Goal: Information Seeking & Learning: Learn about a topic

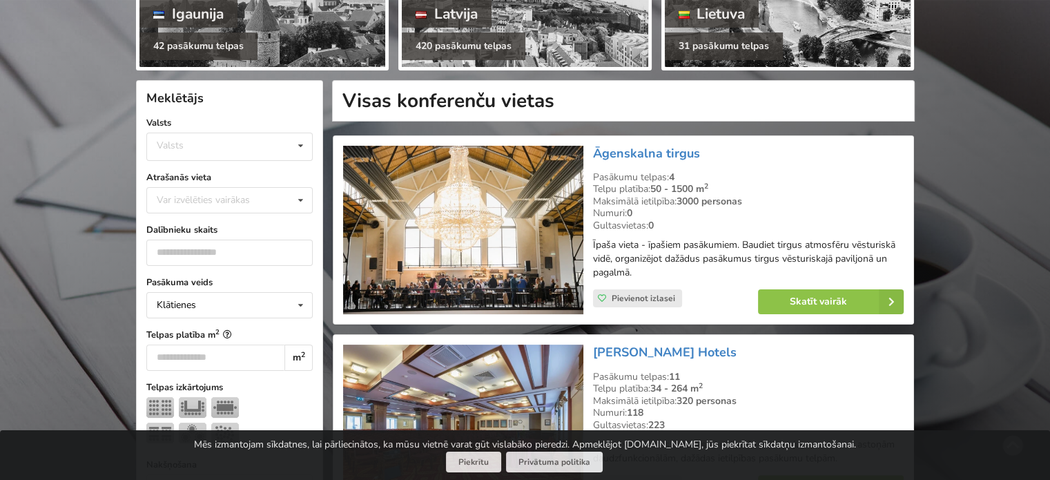
scroll to position [235, 0]
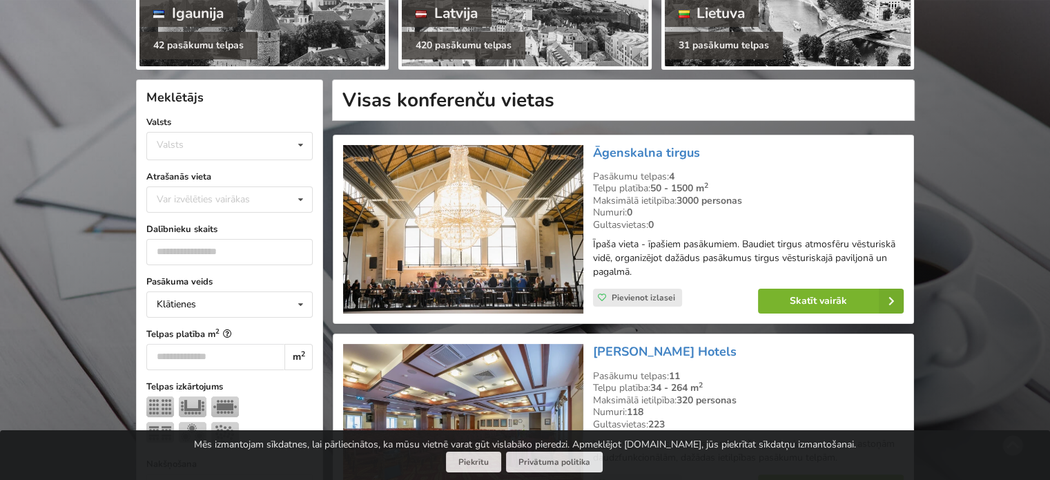
click at [832, 294] on link "Skatīt vairāk" at bounding box center [831, 301] width 146 height 25
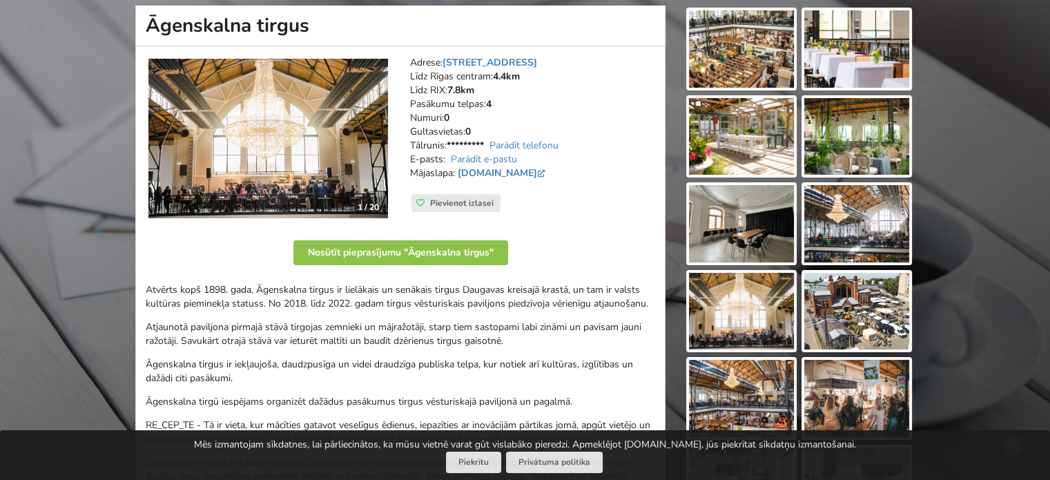
scroll to position [155, 0]
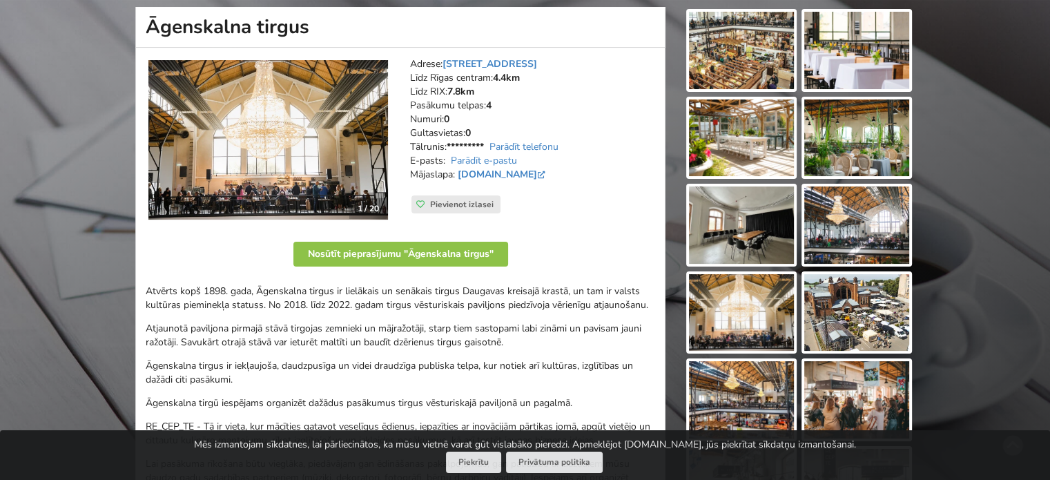
click at [713, 68] on img at bounding box center [741, 50] width 105 height 77
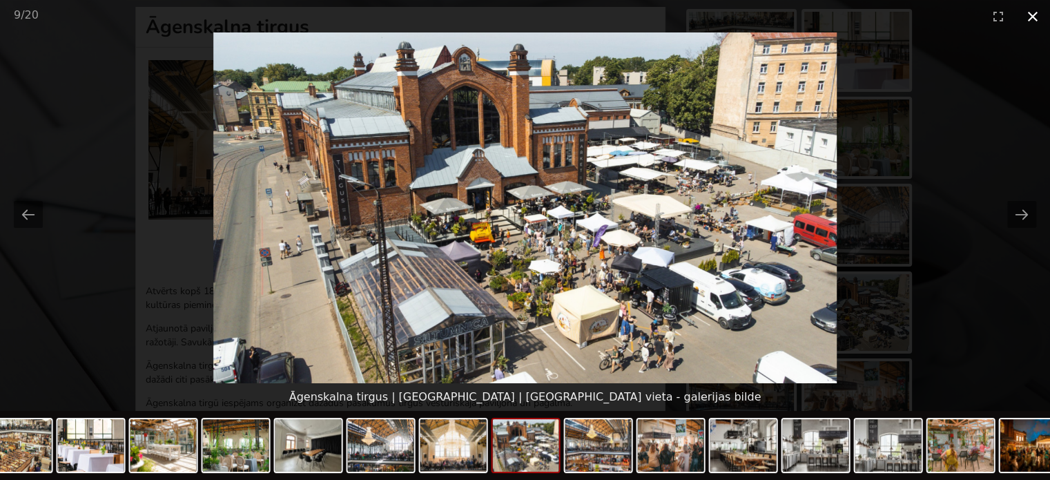
click at [1033, 23] on button "Close gallery" at bounding box center [1032, 16] width 35 height 32
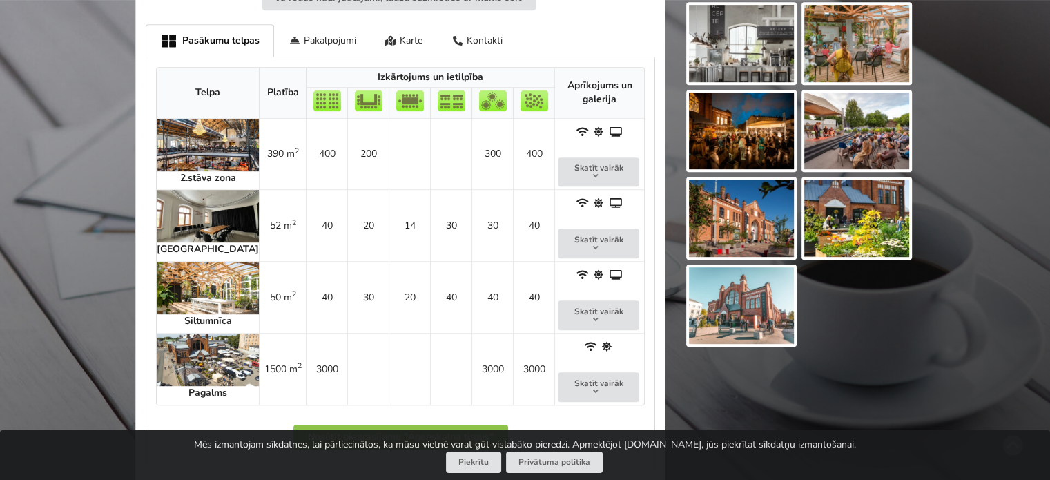
scroll to position [729, 0]
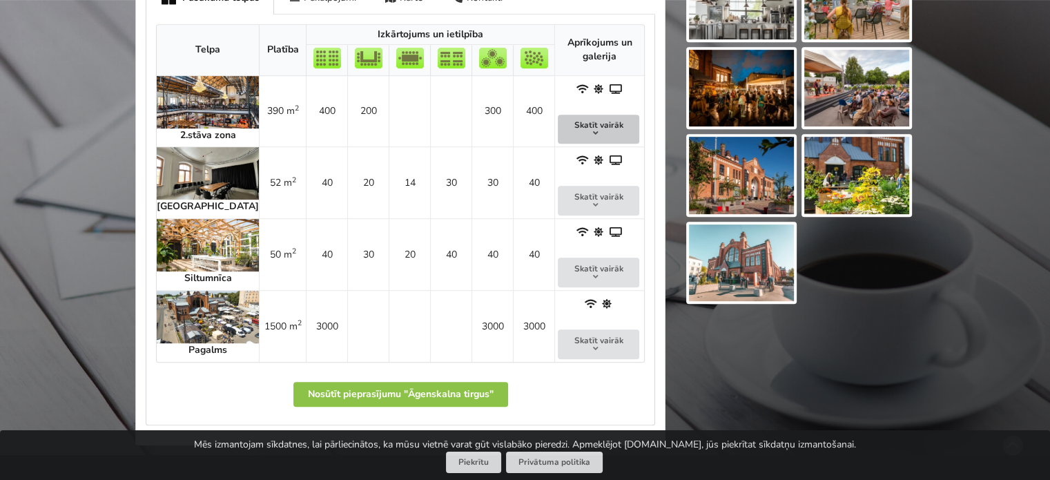
click at [594, 129] on button "Skatīt vairāk" at bounding box center [598, 130] width 81 height 30
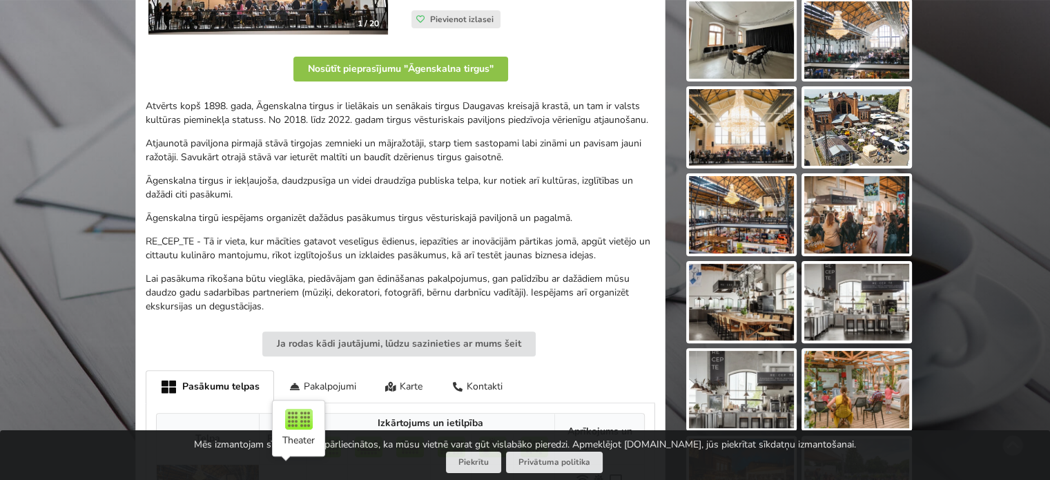
scroll to position [0, 0]
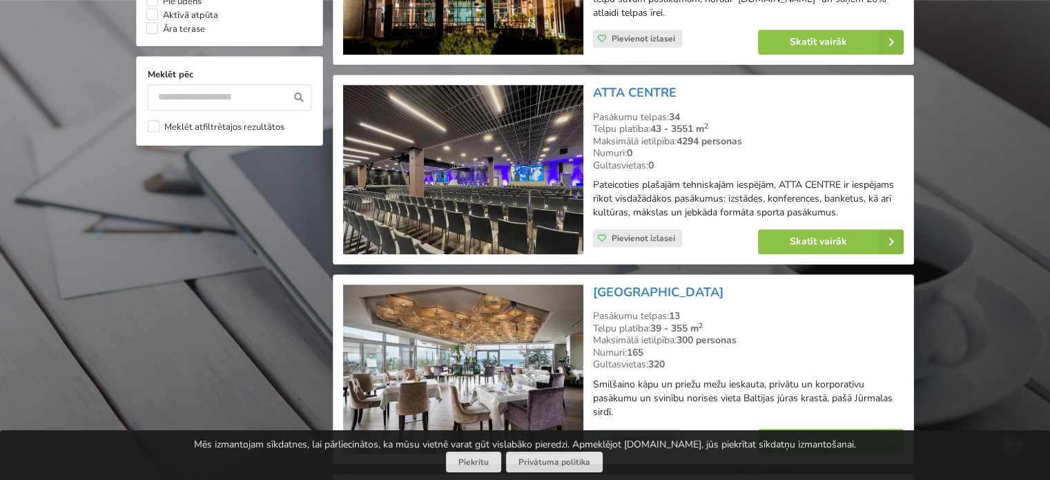
scroll to position [1288, 0]
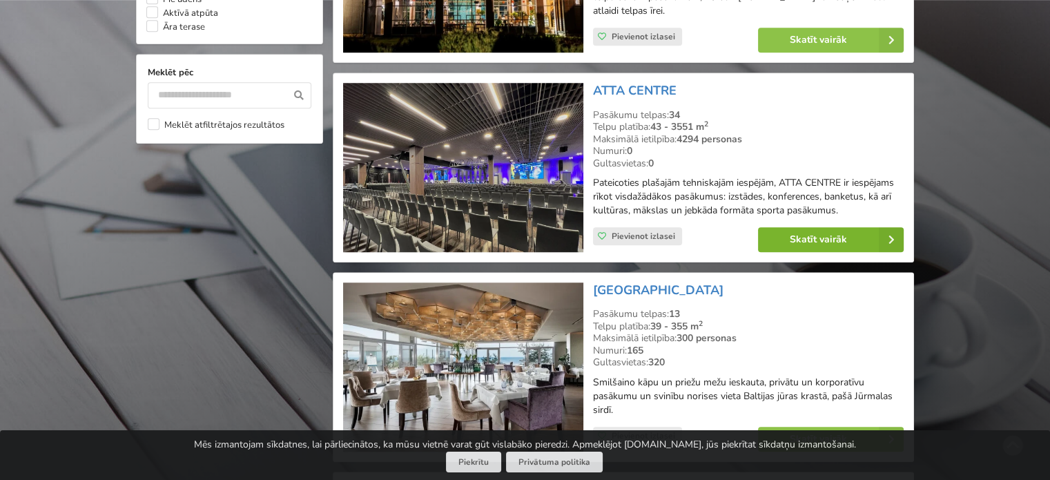
click at [856, 244] on link "Skatīt vairāk" at bounding box center [831, 239] width 146 height 25
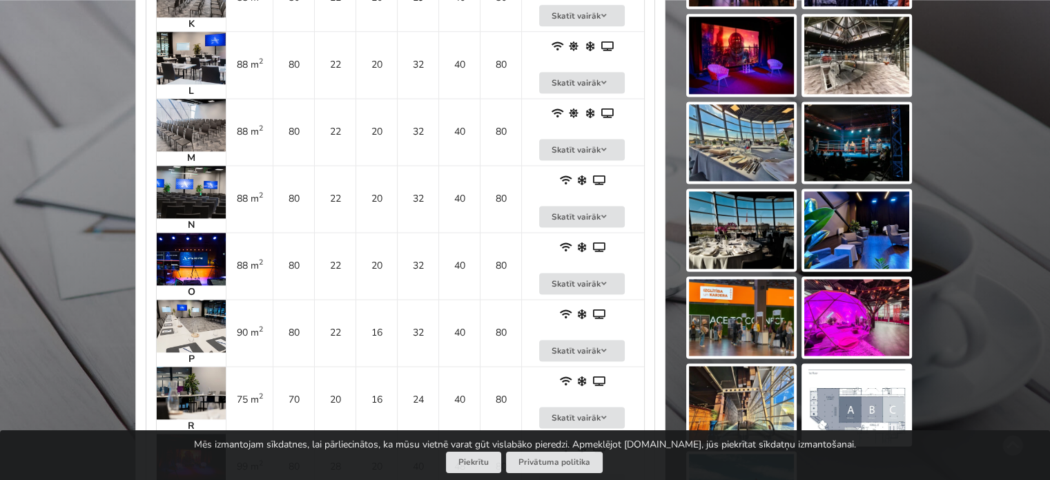
scroll to position [2152, 0]
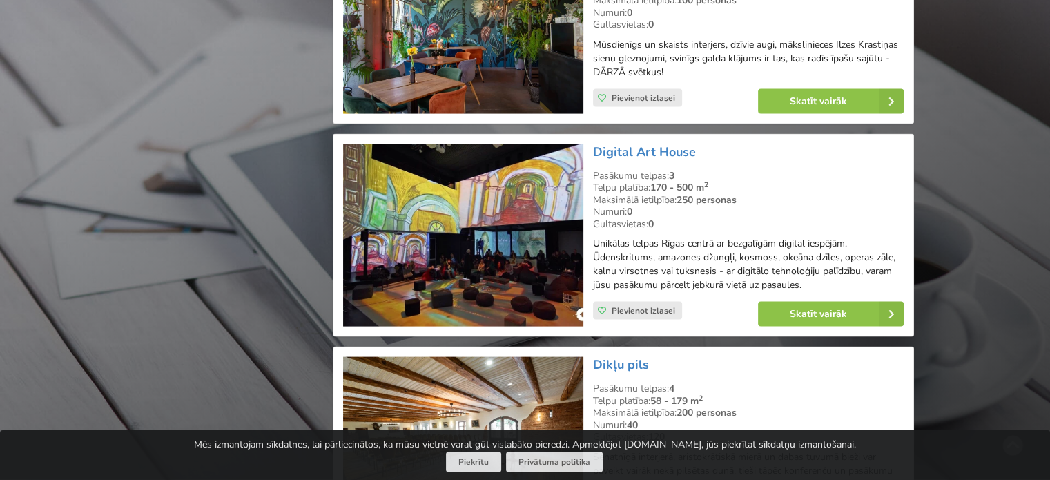
scroll to position [2872, 0]
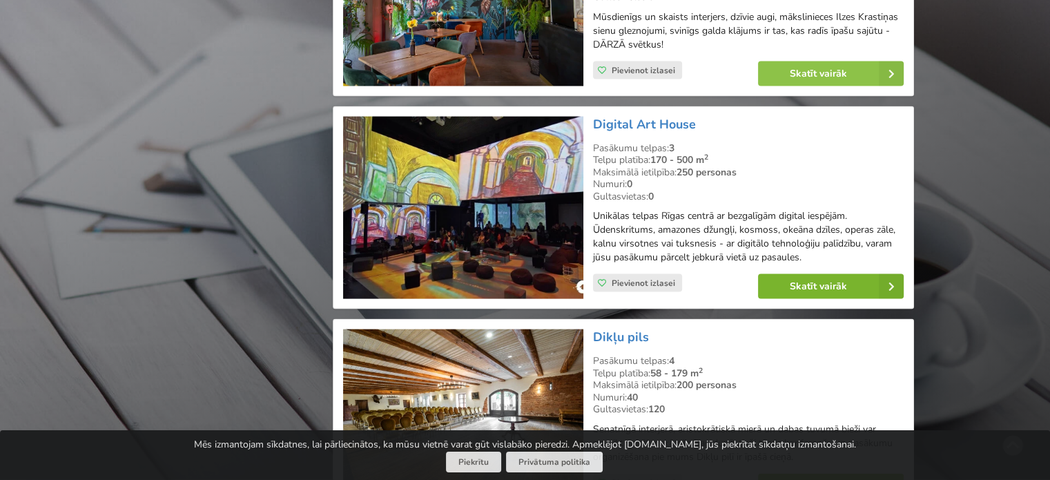
click at [826, 289] on link "Skatīt vairāk" at bounding box center [831, 286] width 146 height 25
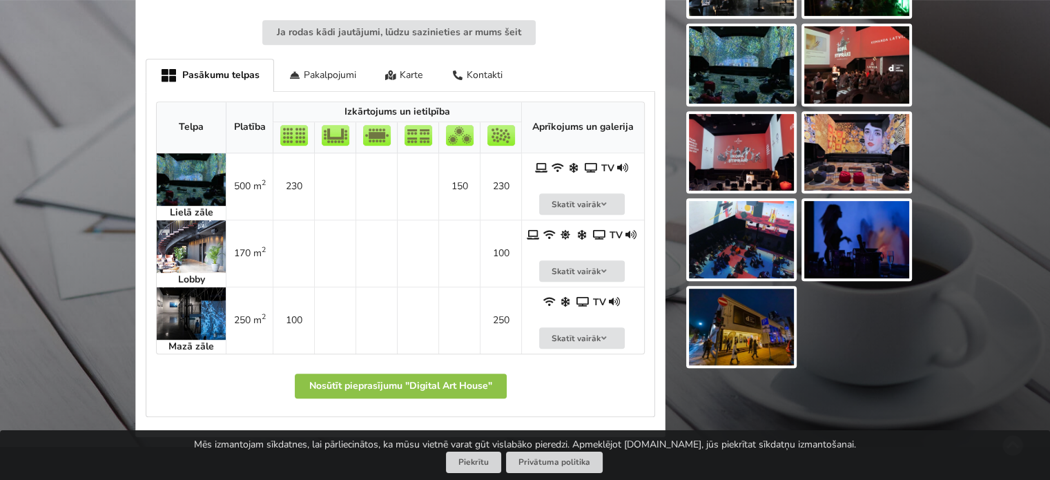
scroll to position [664, 0]
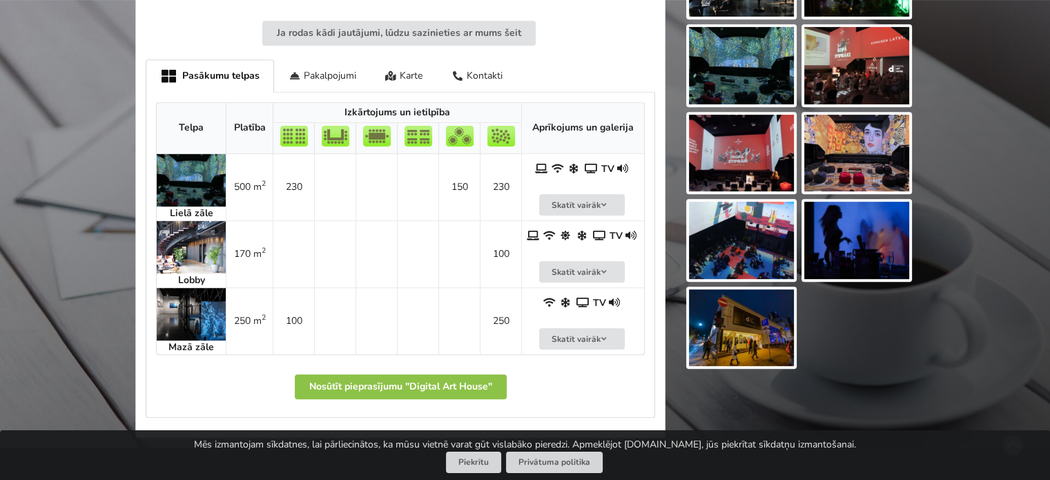
click at [210, 303] on img at bounding box center [191, 314] width 69 height 52
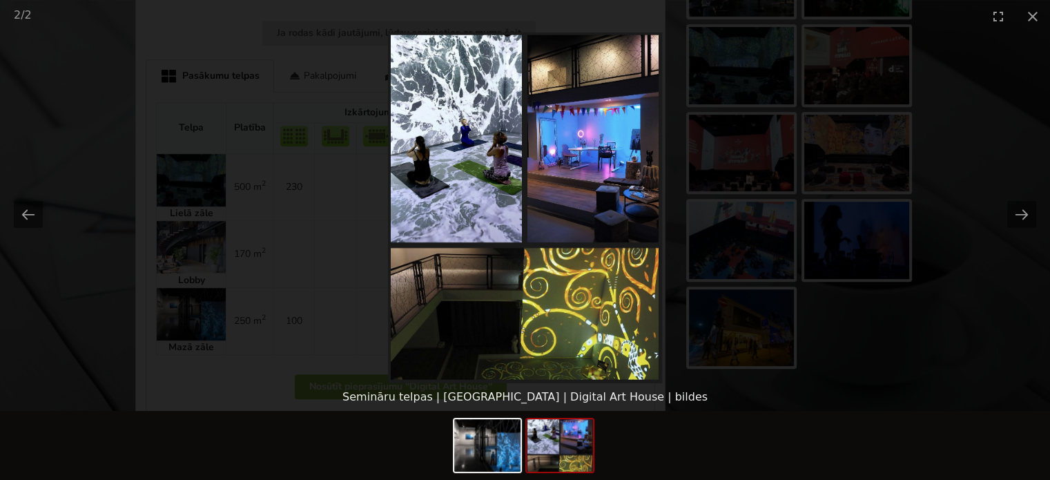
click at [801, 429] on div at bounding box center [525, 445] width 1050 height 69
click at [807, 382] on picture at bounding box center [525, 207] width 1050 height 351
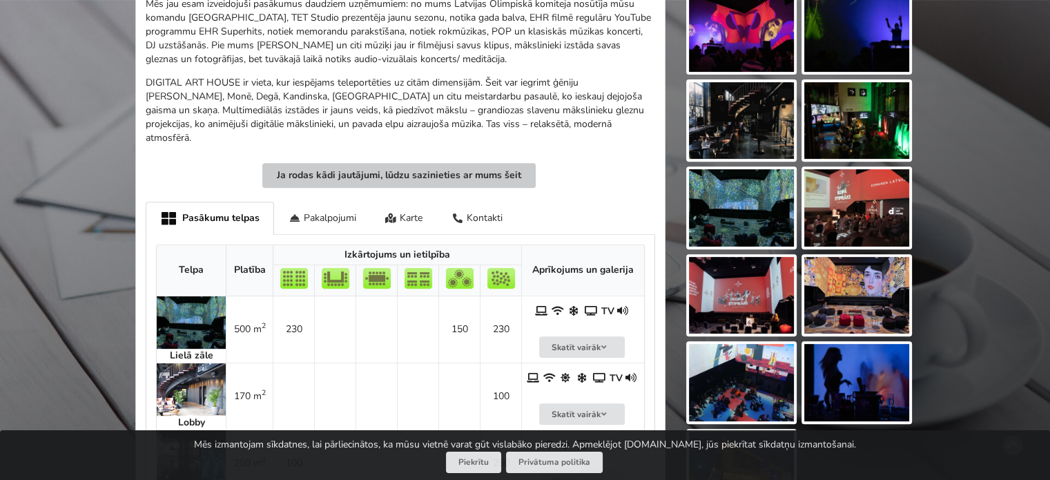
scroll to position [525, 0]
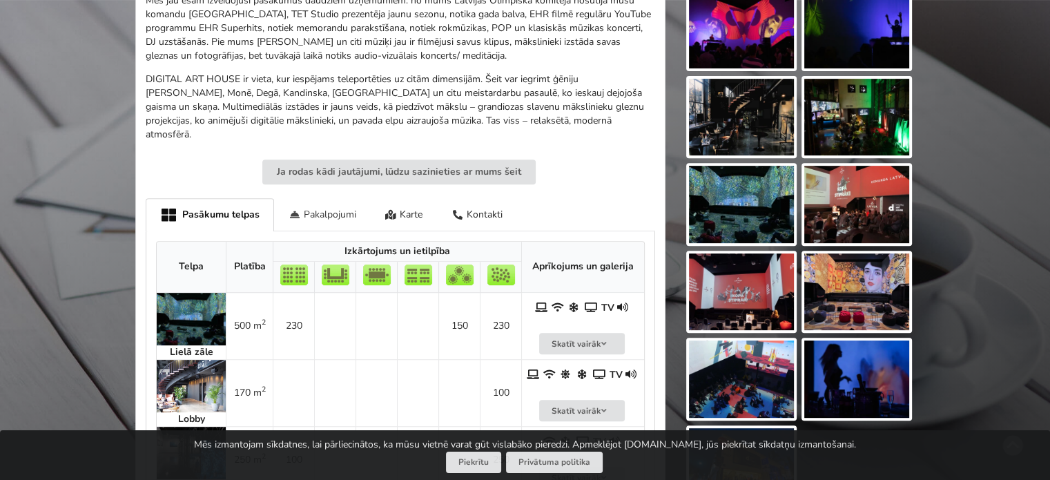
click at [327, 198] on div "Pakalpojumi" at bounding box center [322, 214] width 97 height 32
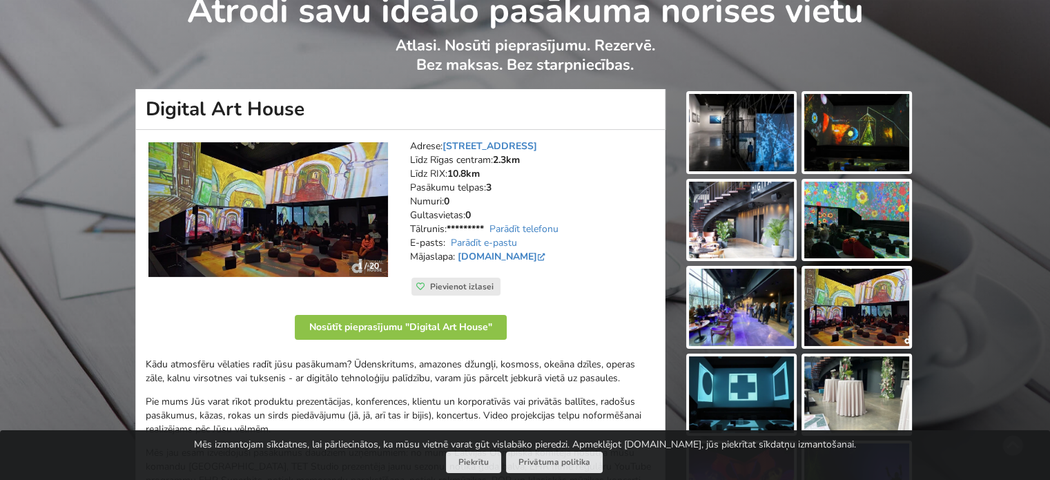
scroll to position [203, 0]
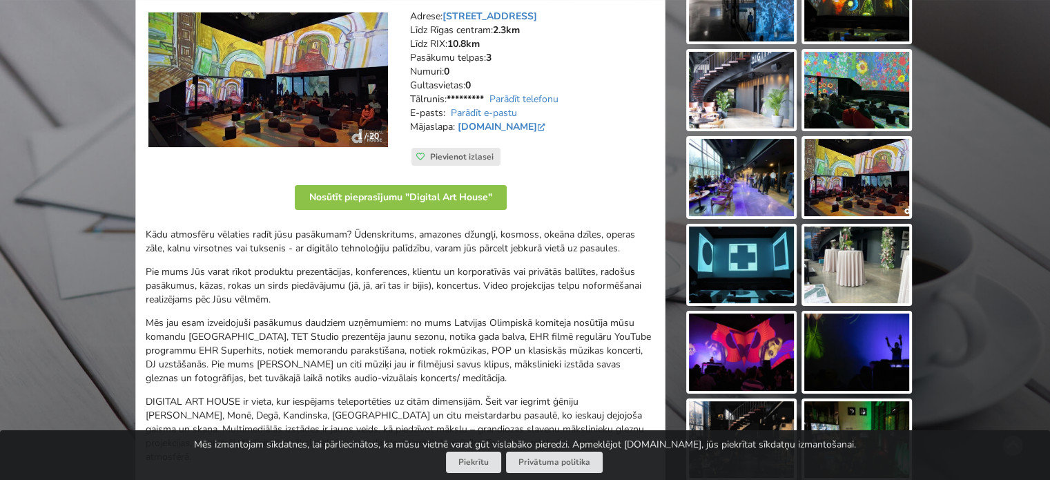
click at [985, 333] on div "Atrodi savu ideālo pasākuma norises vietu Atlasi. Nosūti pieprasījumu. Rezervē.…" at bounding box center [525, 433] width 1050 height 1165
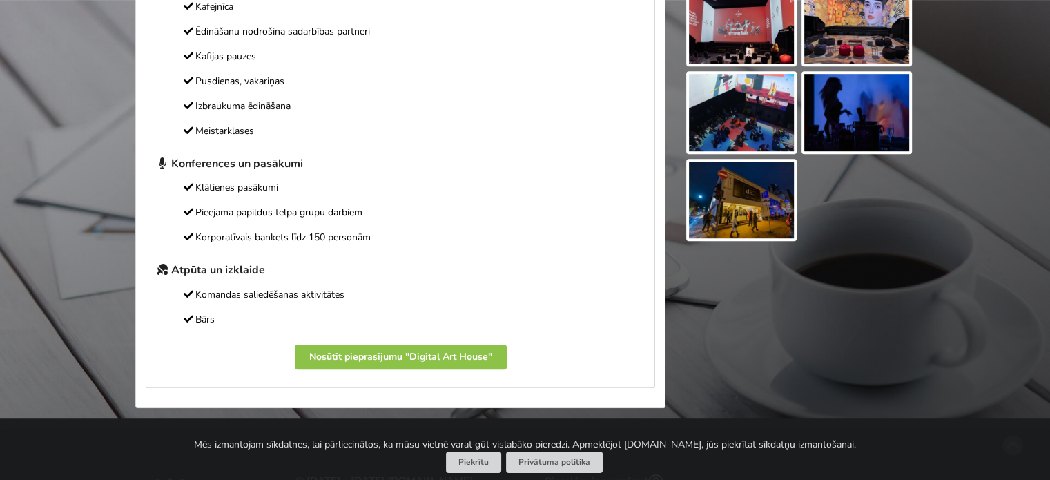
scroll to position [791, 0]
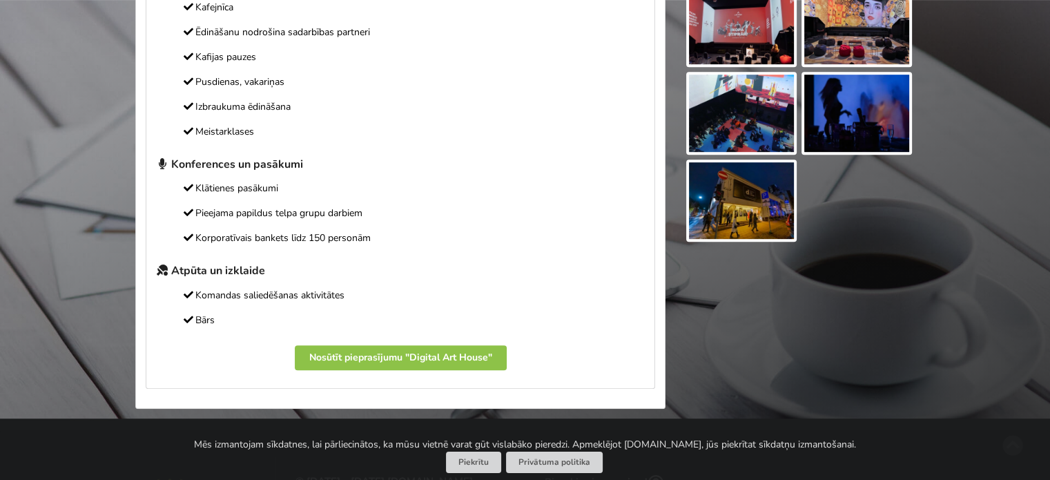
click at [748, 206] on img at bounding box center [741, 200] width 105 height 77
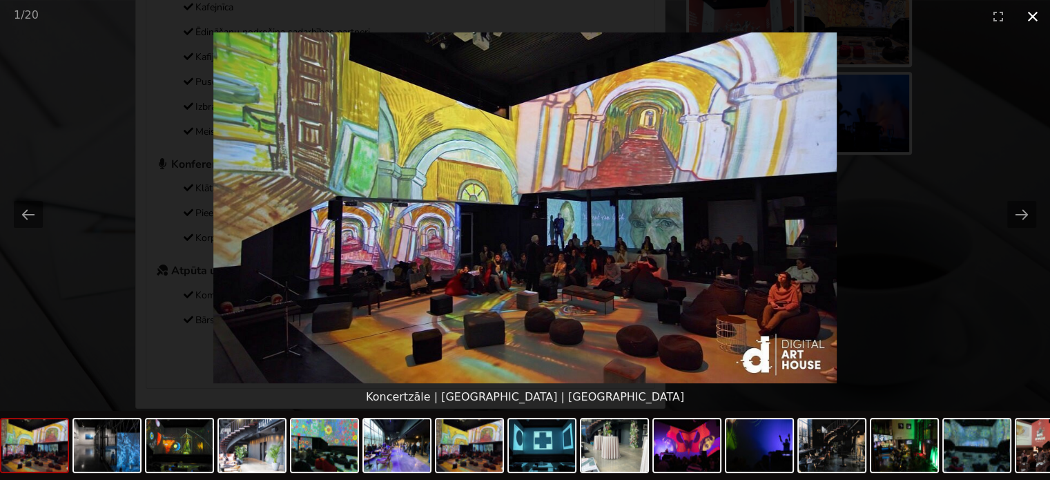
click at [1038, 19] on button "Close gallery" at bounding box center [1032, 16] width 35 height 32
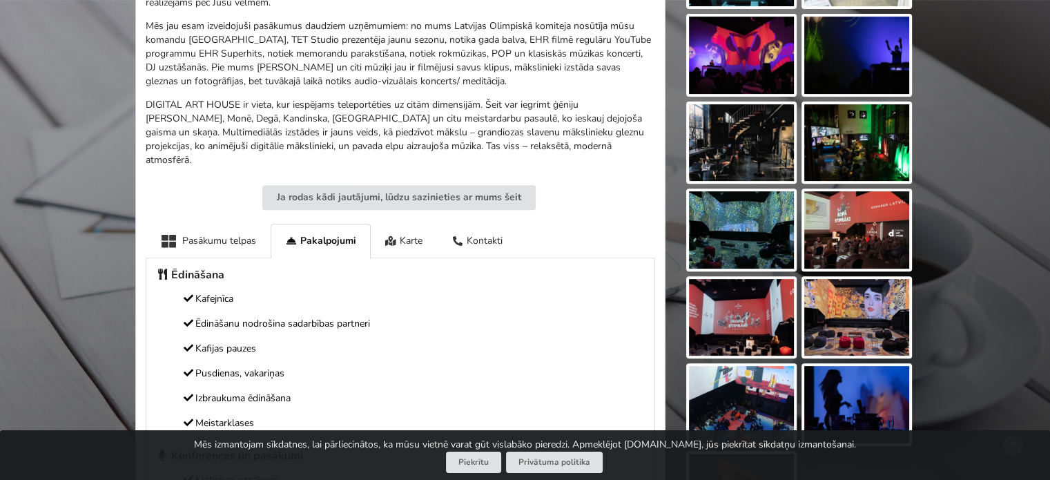
scroll to position [483, 0]
